Goal: Transaction & Acquisition: Purchase product/service

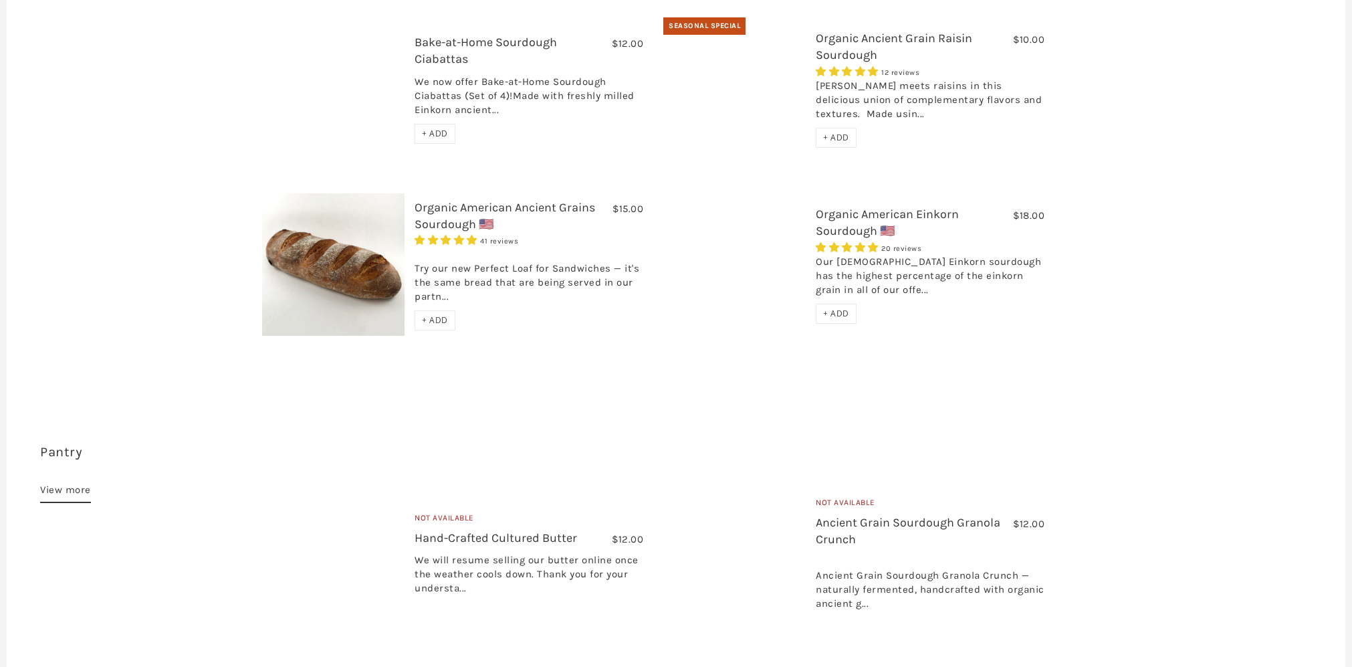
scroll to position [686, 0]
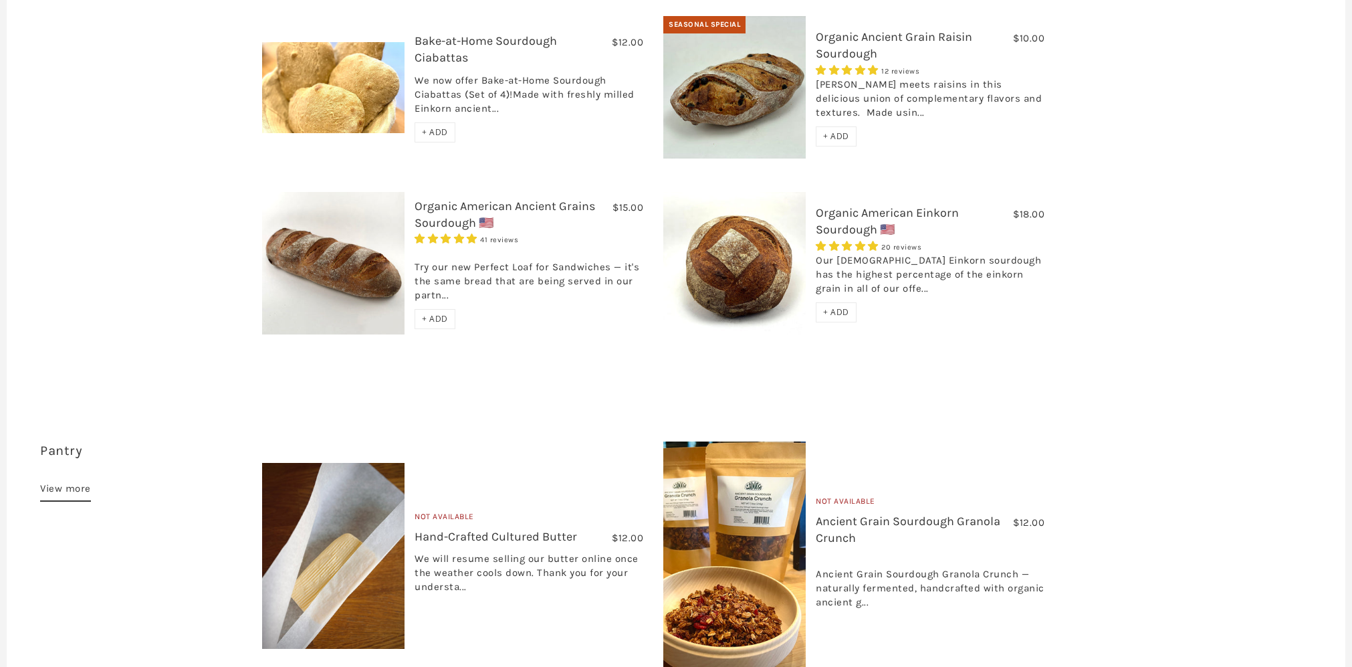
click at [457, 199] on link "Organic American Ancient Grains Sourdough 🇺🇸" at bounding box center [505, 214] width 181 height 31
click at [844, 306] on span "+ ADD" at bounding box center [836, 311] width 26 height 11
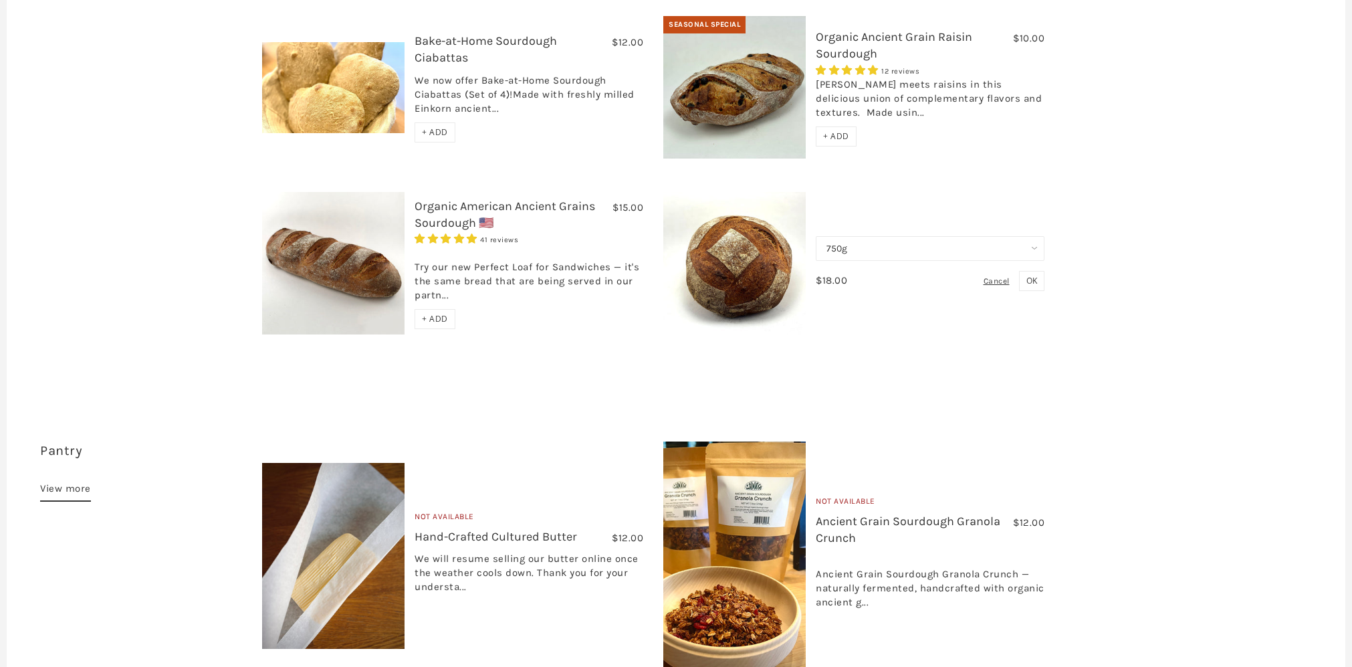
click at [1039, 271] on button "OK" at bounding box center [1031, 281] width 25 height 20
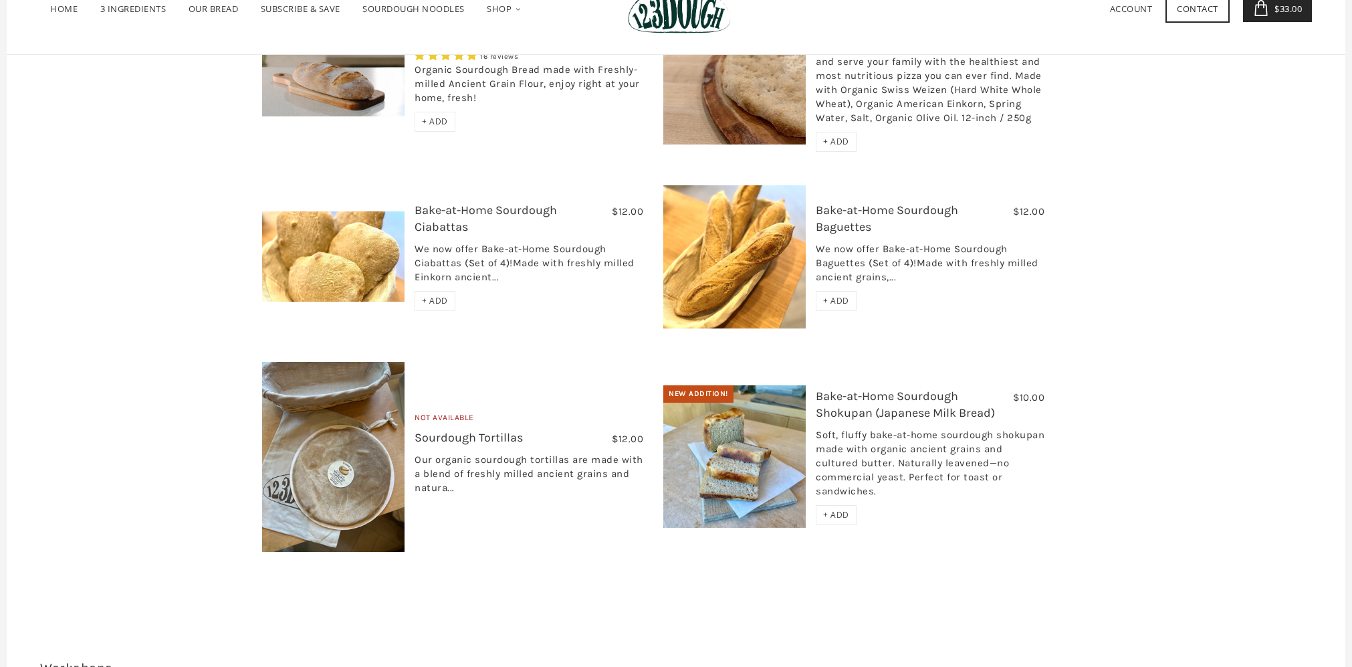
scroll to position [2444, 0]
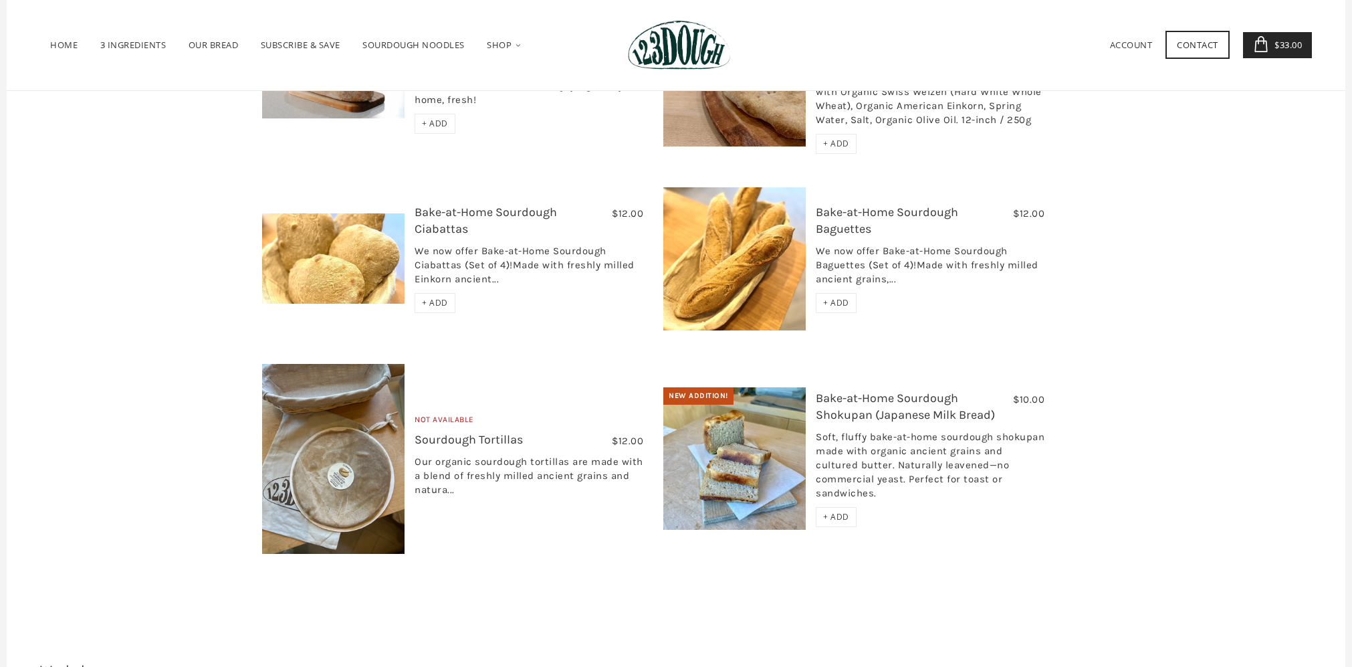
click at [548, 205] on link "Bake-at-Home Sourdough Ciabattas" at bounding box center [486, 220] width 142 height 31
click at [871, 391] on link "Bake-at-Home Sourdough Shokupan (Japanese Milk Bread)" at bounding box center [905, 406] width 179 height 31
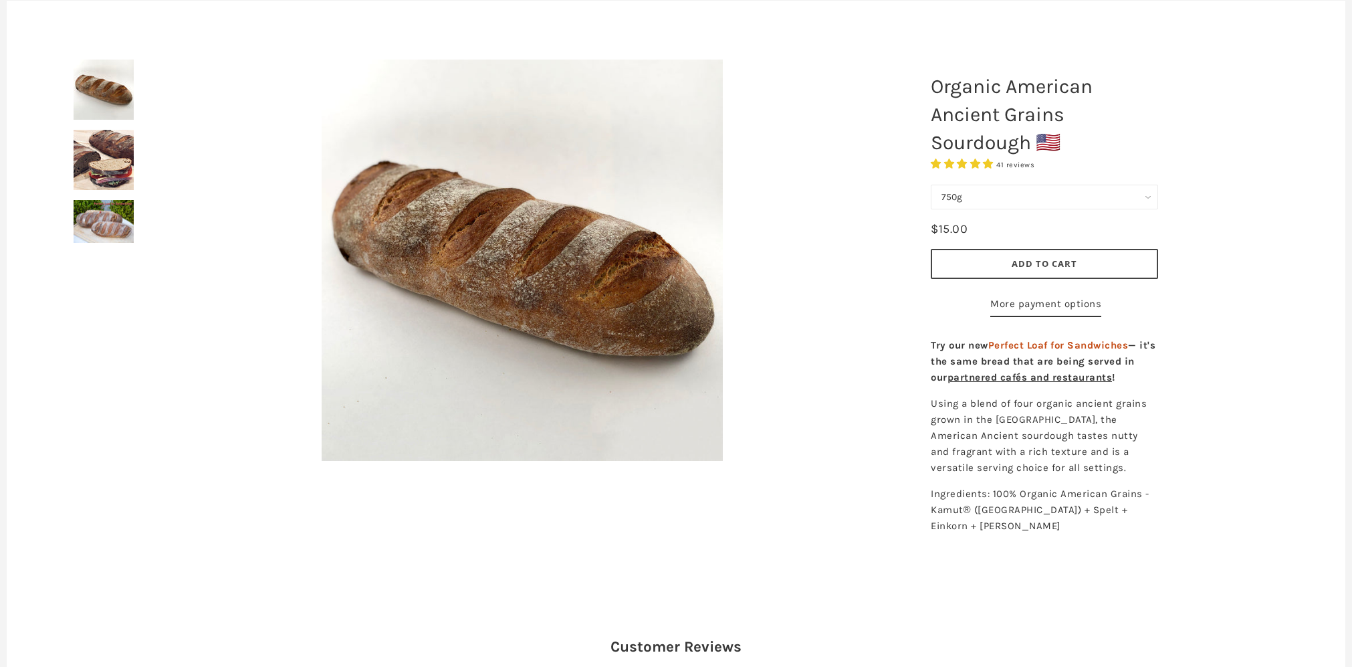
scroll to position [140, 0]
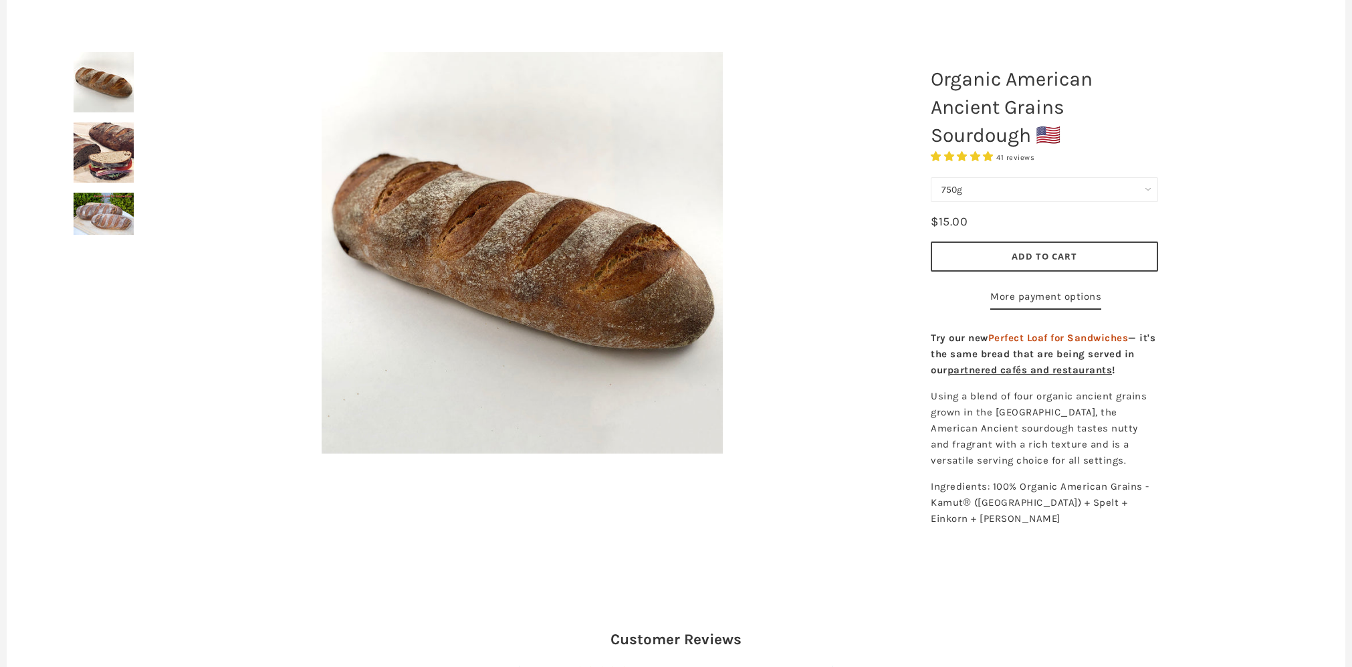
click at [126, 164] on img at bounding box center [104, 152] width 60 height 60
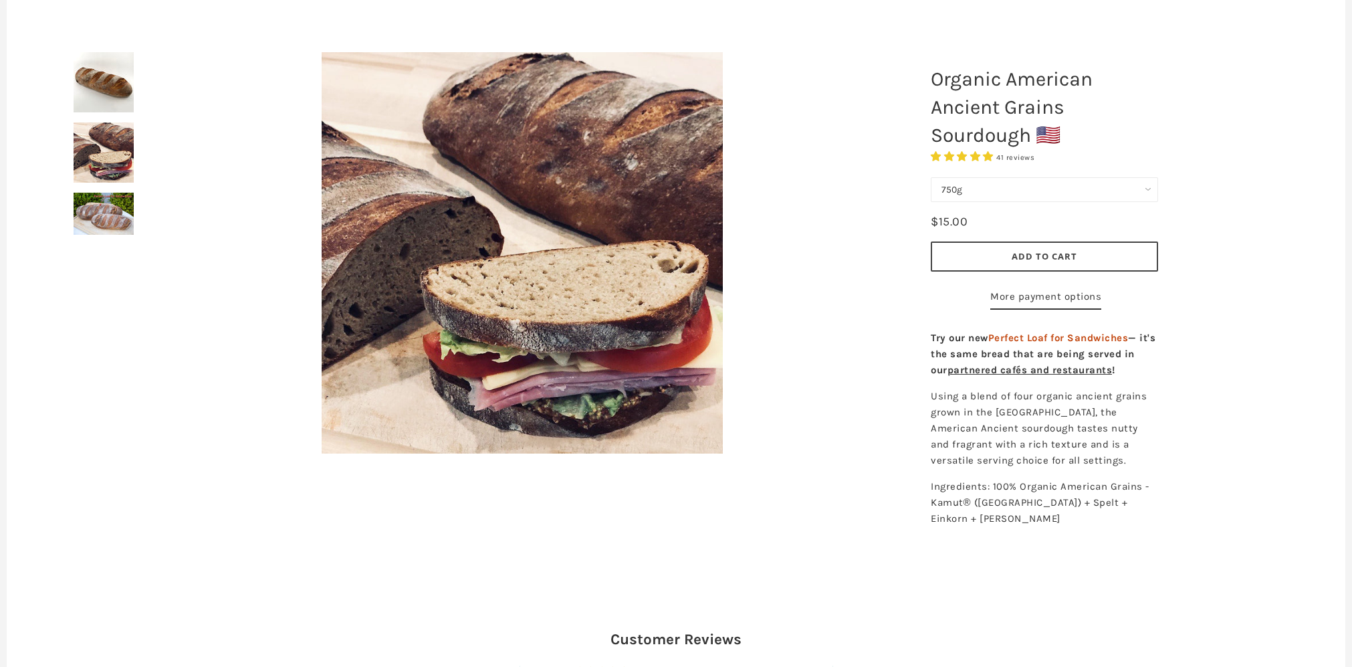
click at [118, 209] on img at bounding box center [104, 214] width 60 height 42
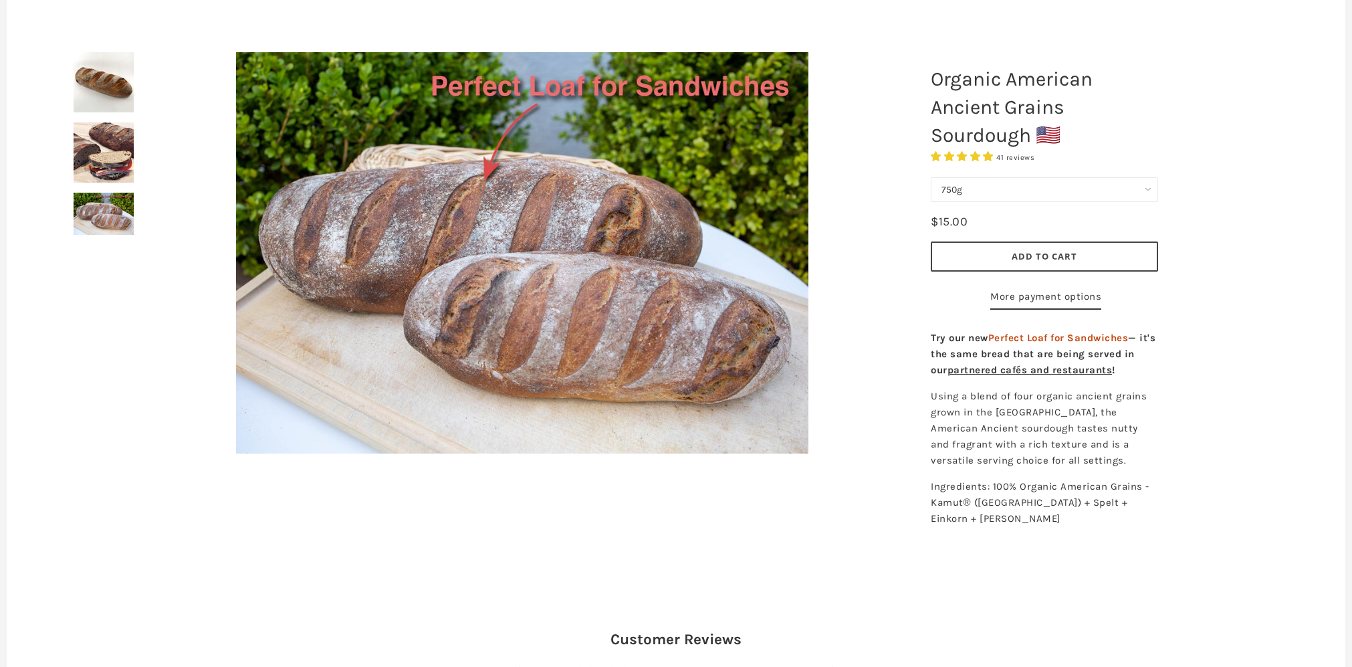
click at [1029, 257] on span "Add to Cart" at bounding box center [1045, 256] width 66 height 12
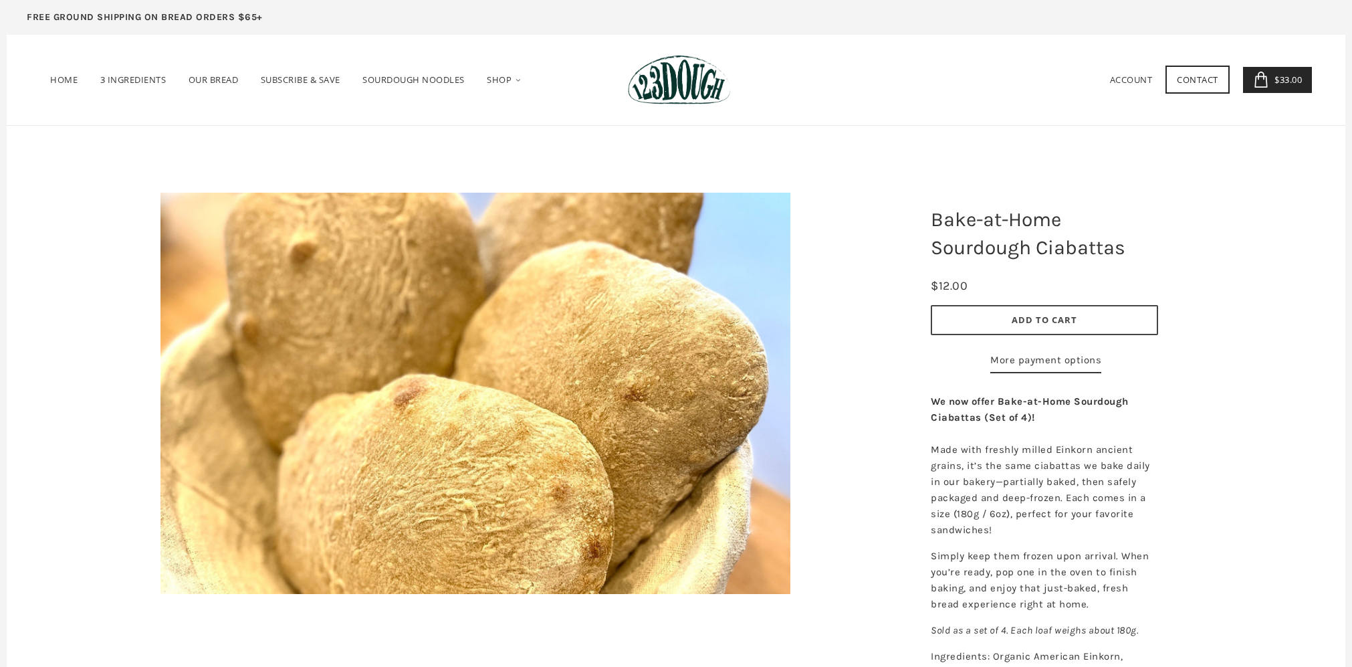
click at [1067, 321] on span "Add to Cart" at bounding box center [1045, 320] width 66 height 12
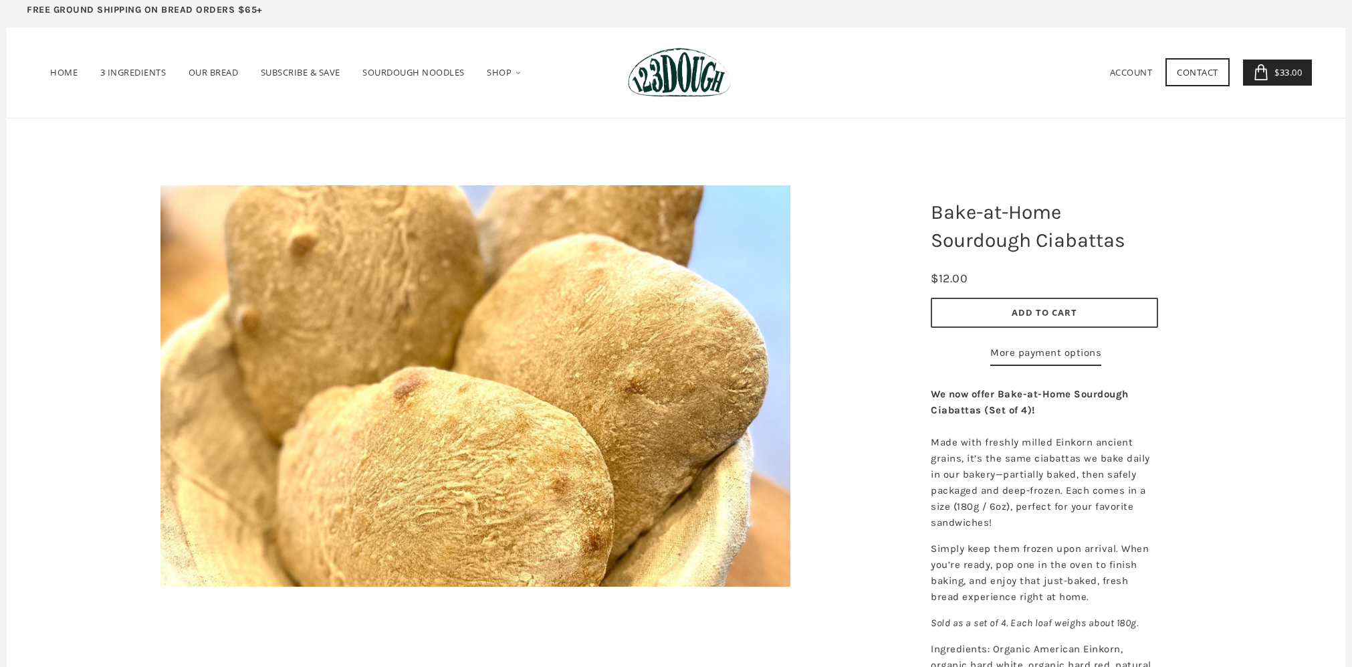
scroll to position [7, 0]
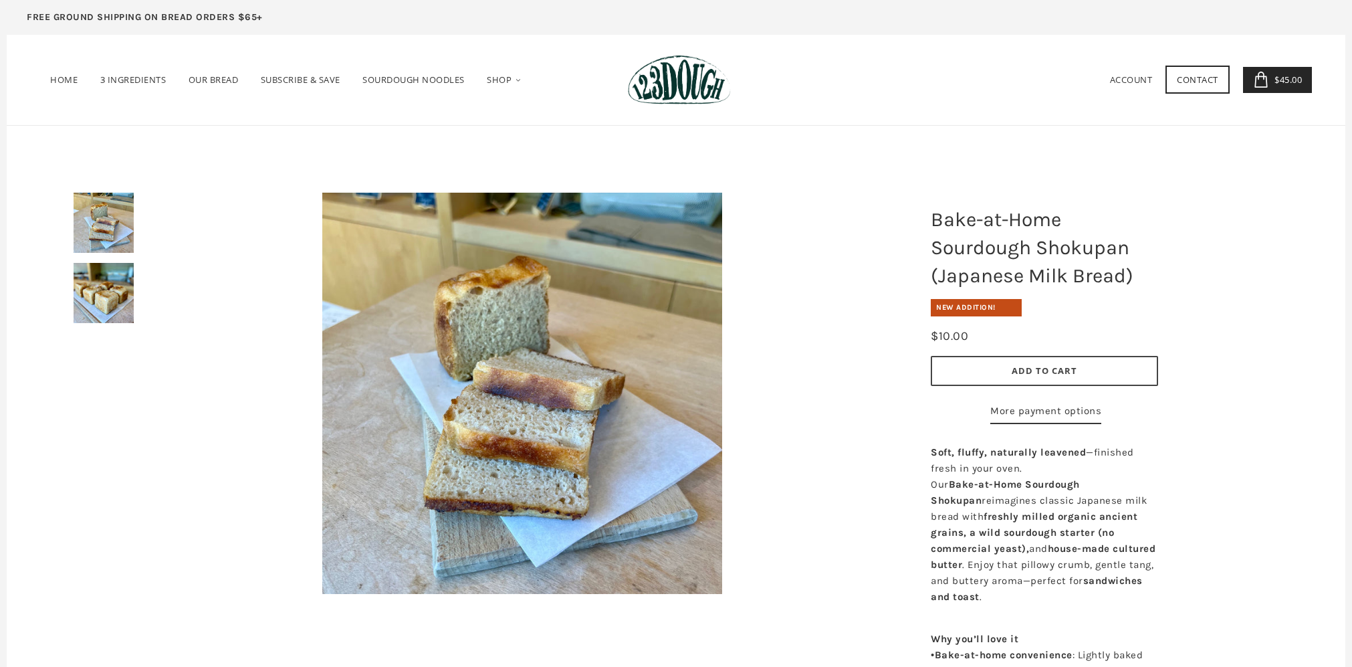
click at [113, 295] on img at bounding box center [104, 293] width 60 height 60
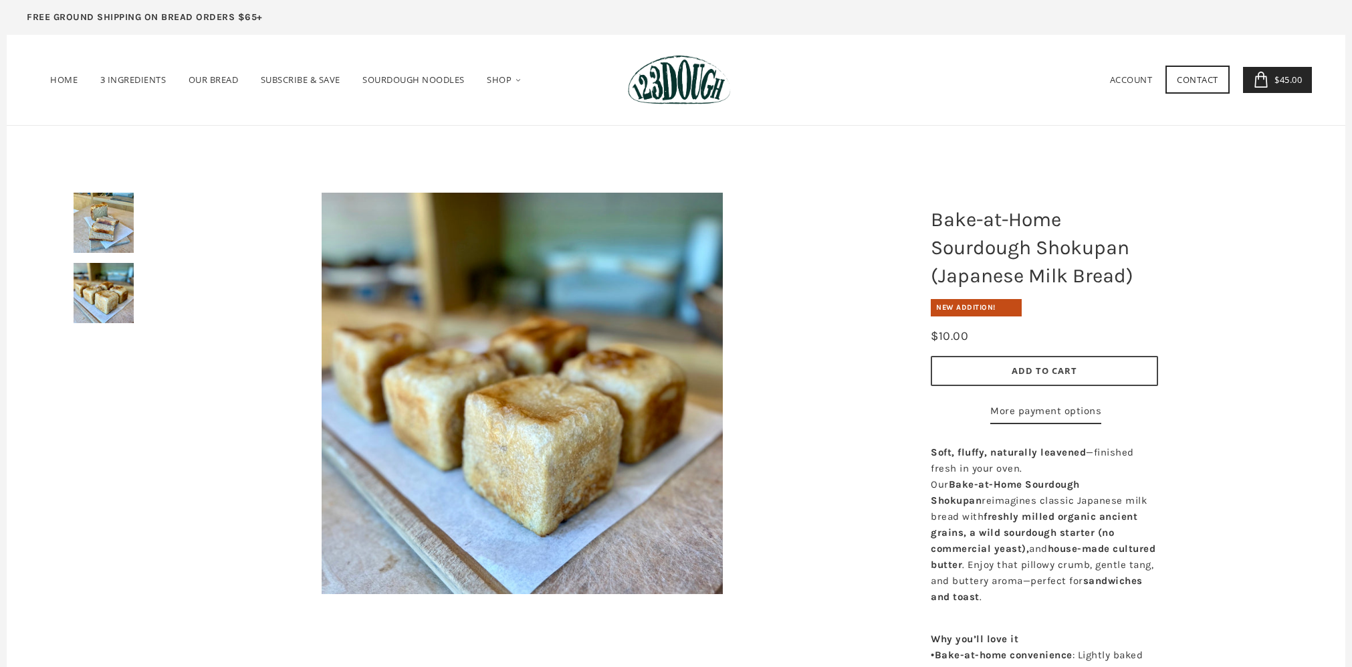
click at [1035, 368] on span "Add to Cart" at bounding box center [1045, 370] width 66 height 12
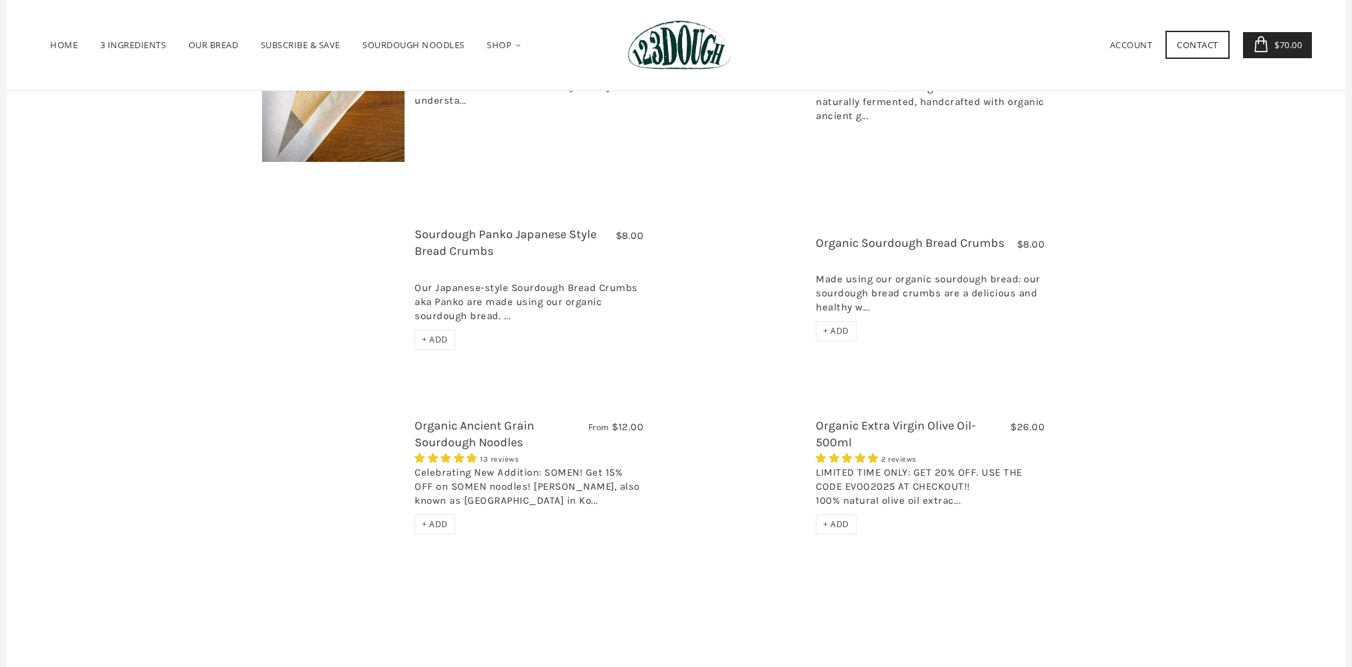
scroll to position [1172, 0]
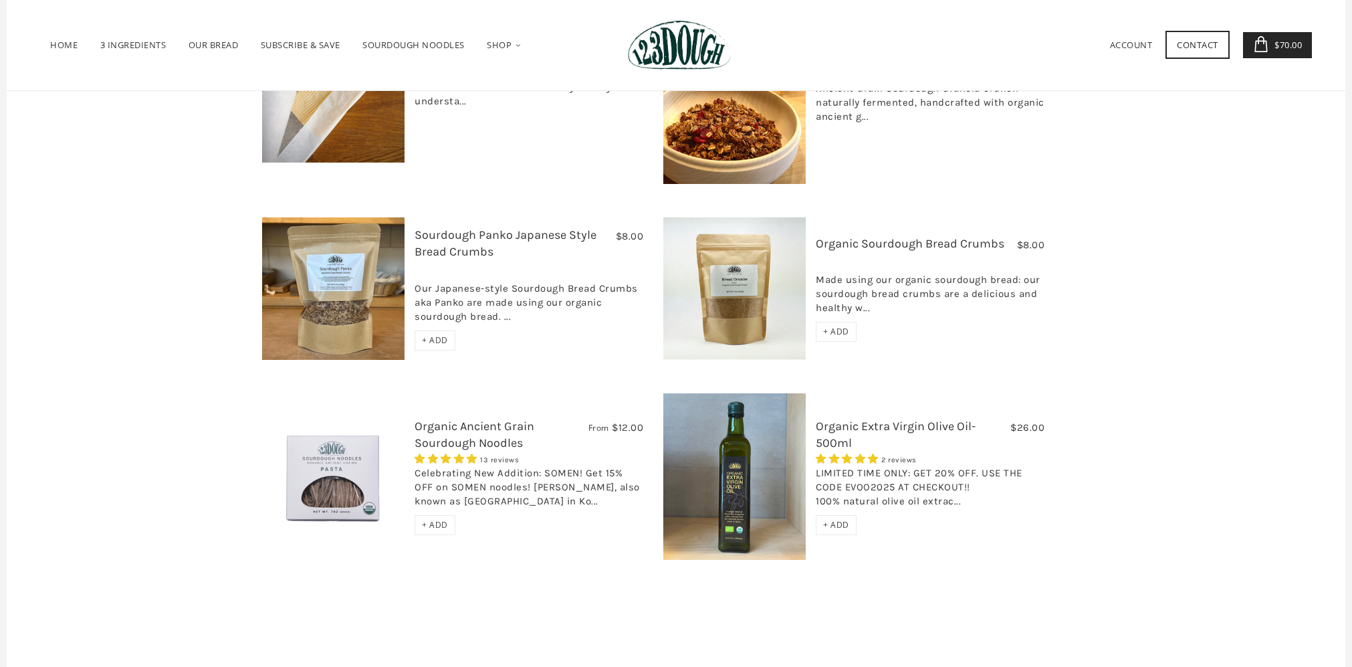
click at [509, 419] on link "Organic Ancient Grain Sourdough Noodles" at bounding box center [475, 434] width 120 height 31
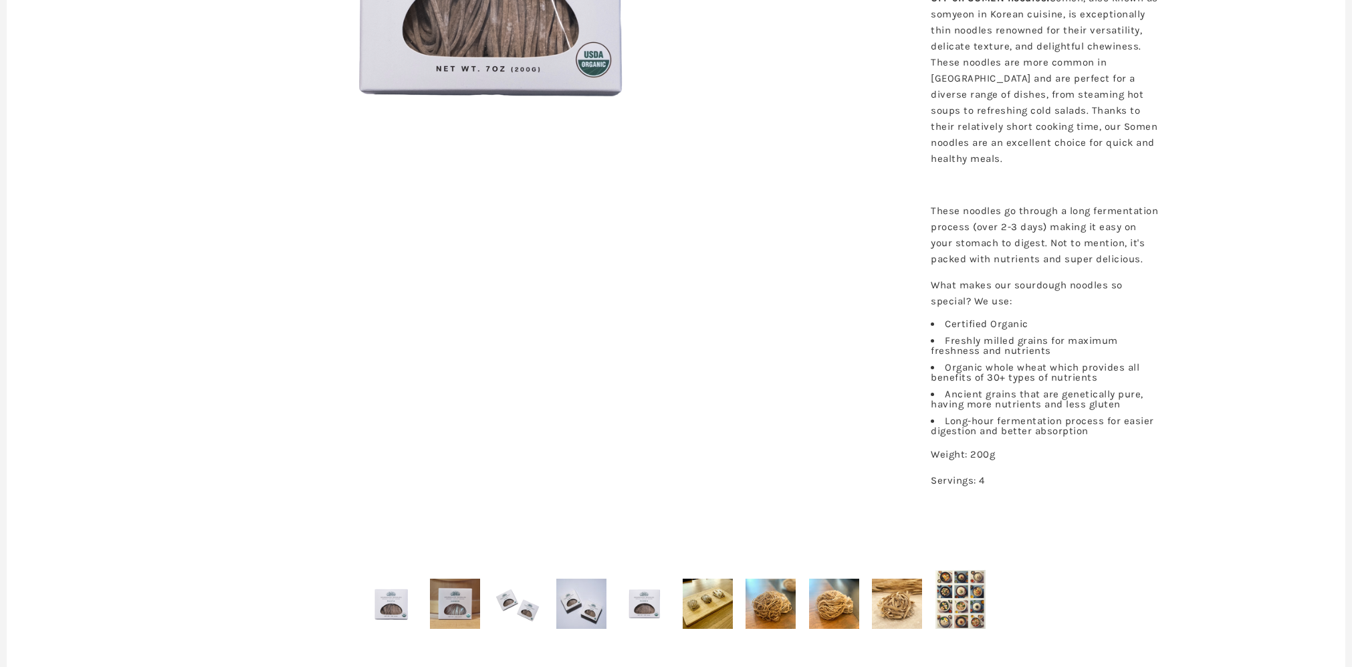
scroll to position [474, 0]
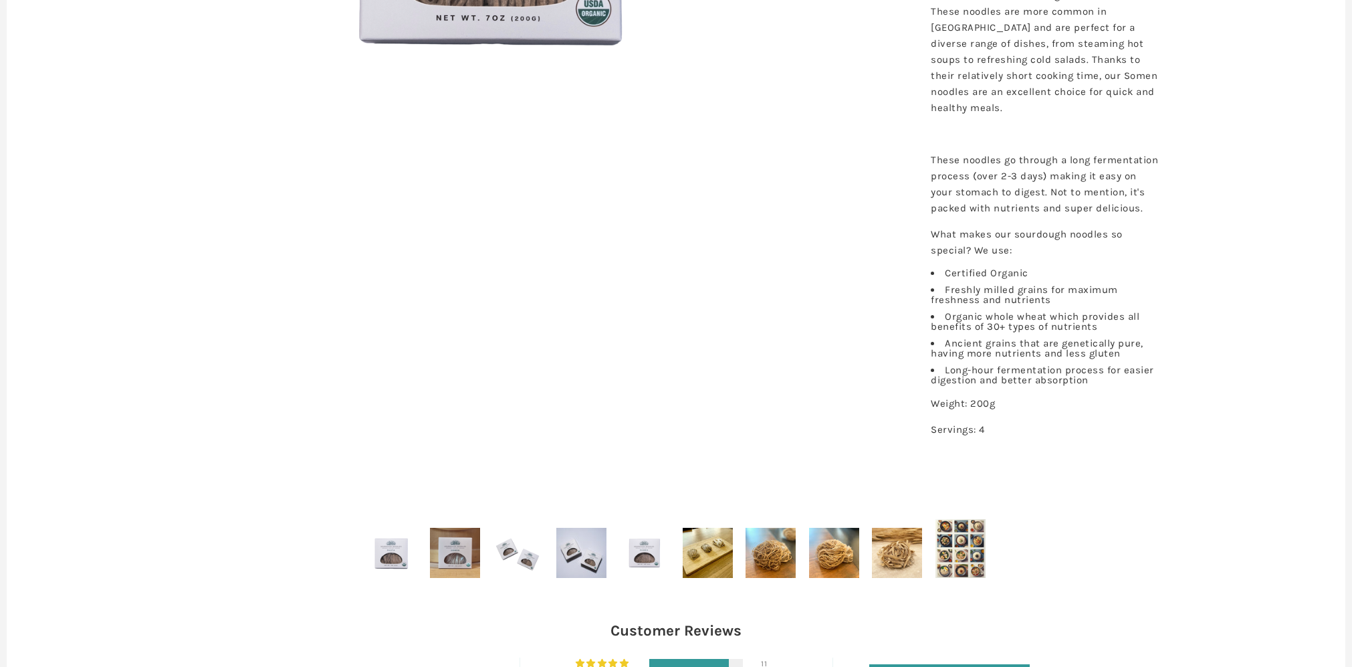
click at [766, 557] on img at bounding box center [771, 553] width 50 height 50
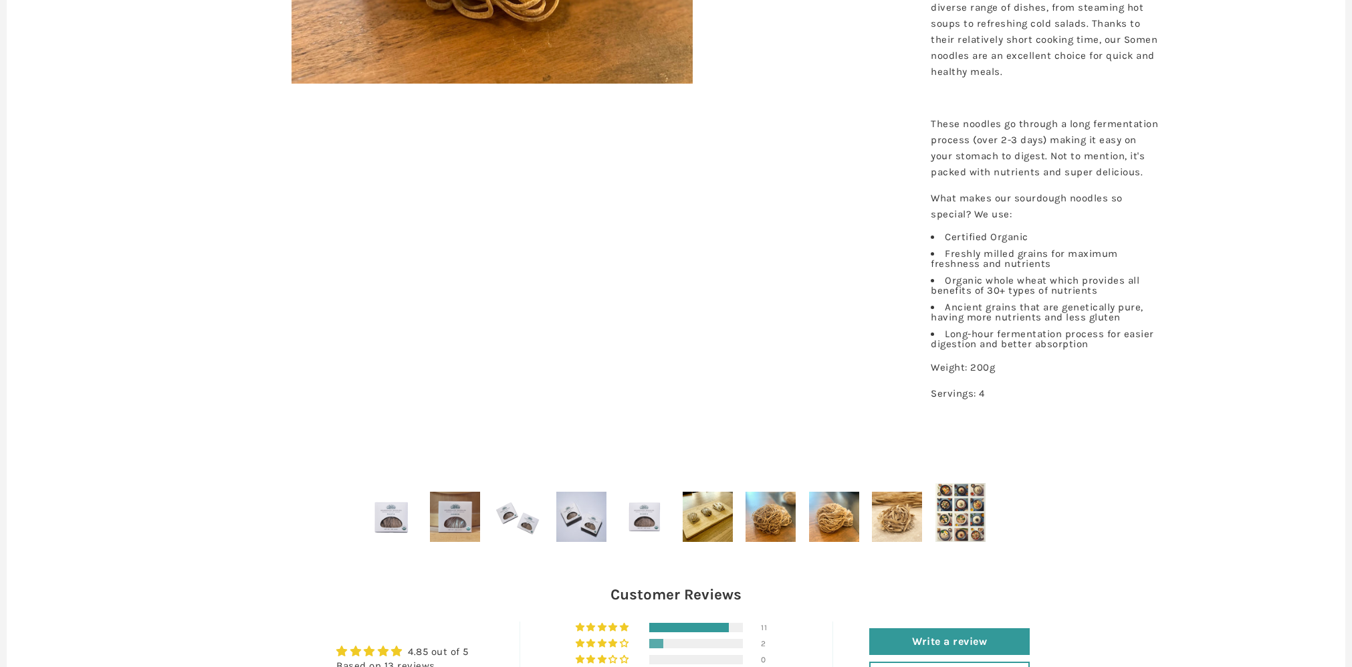
scroll to position [513, 0]
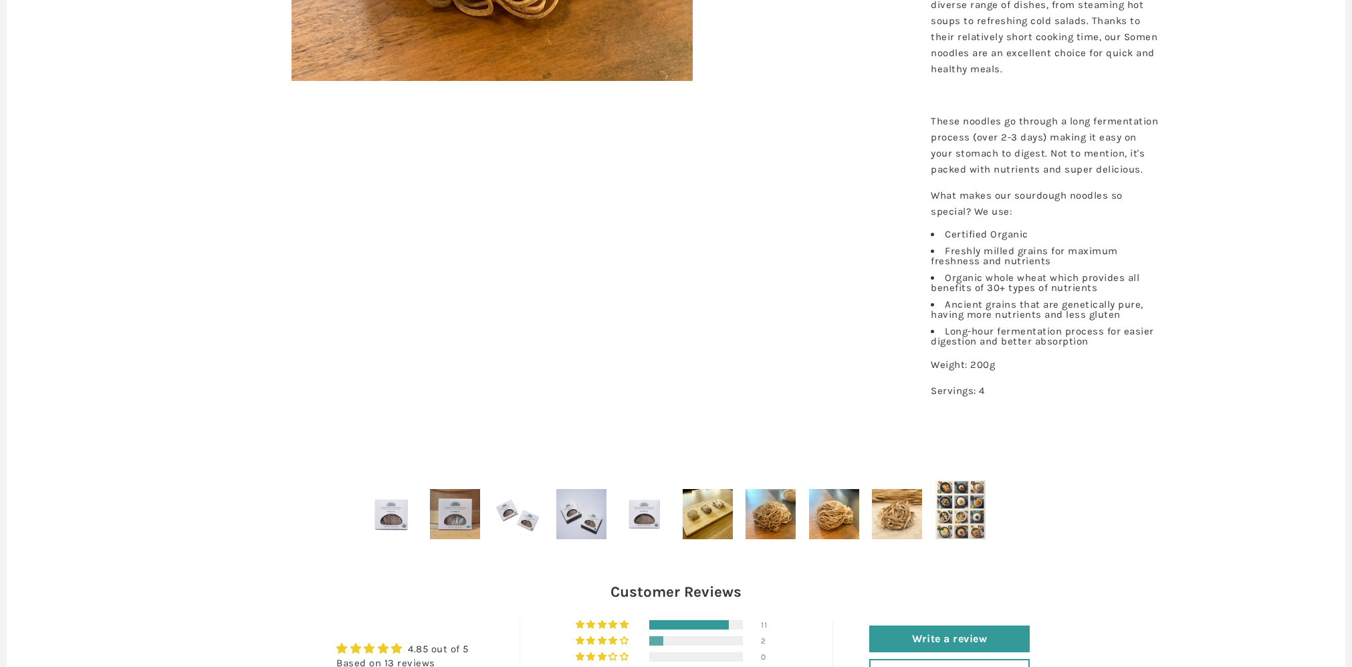
click at [955, 511] on img at bounding box center [961, 509] width 50 height 58
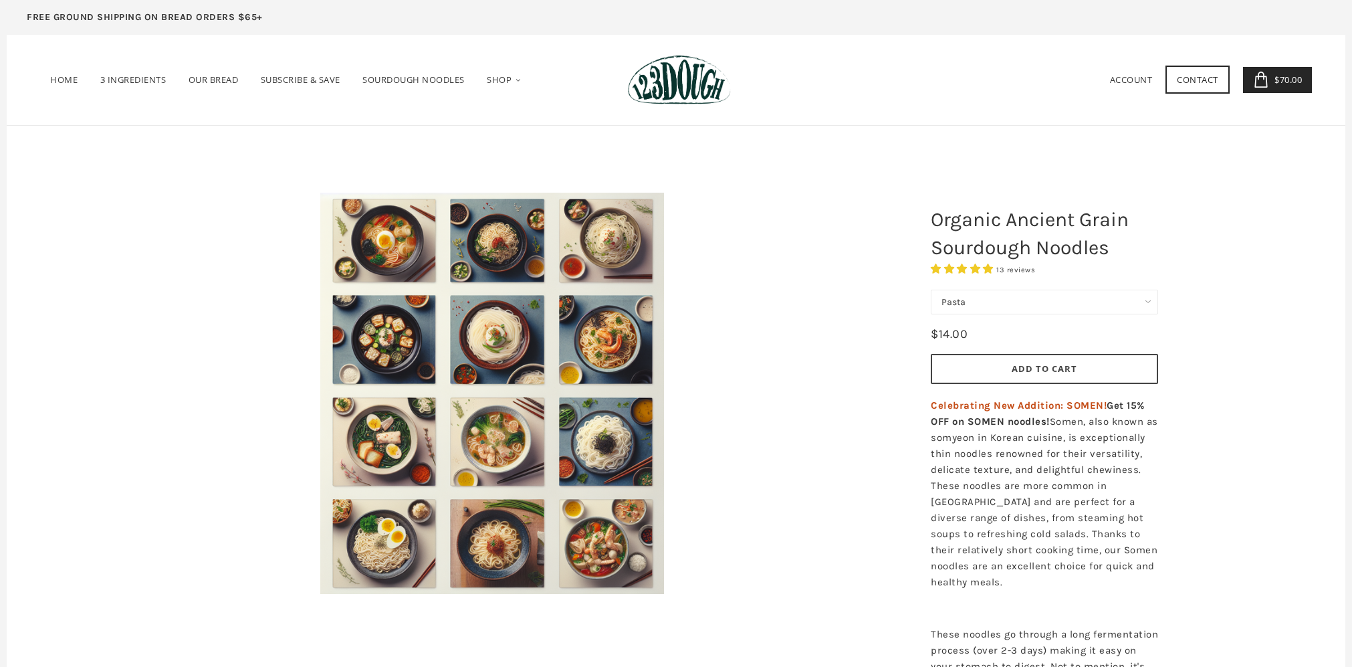
scroll to position [0, 0]
click at [1080, 370] on button "Add to Cart" at bounding box center [1044, 369] width 227 height 30
